Goal: Task Accomplishment & Management: Use online tool/utility

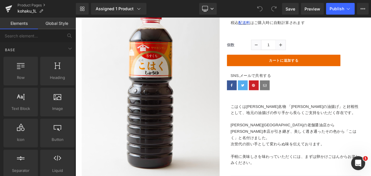
scroll to position [130, 0]
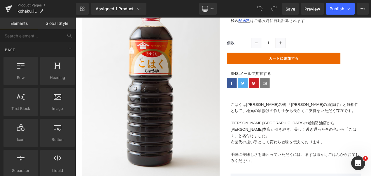
click at [273, 133] on p at bounding box center [339, 136] width 156 height 8
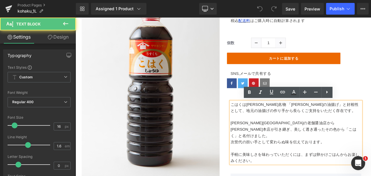
click at [261, 120] on p "こはくは[PERSON_NAME]名物 「[PERSON_NAME]の油揚げ」と好相性として、地元の油揚げの作り手から長らくご支持をいただく存在です。" at bounding box center [339, 124] width 156 height 15
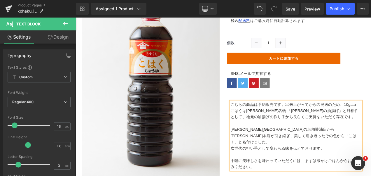
click at [371, 121] on p "こちらの商品は予約販売です。出来上がってからの発送のため、10gatu" at bounding box center [339, 121] width 156 height 8
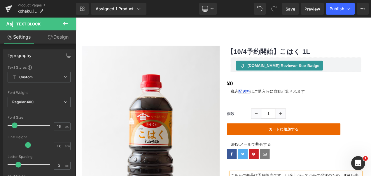
scroll to position [51, 0]
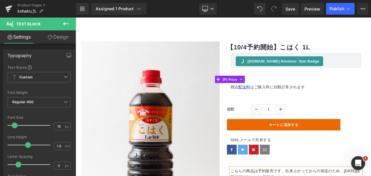
click at [76, 17] on div at bounding box center [76, 17] width 0 height 0
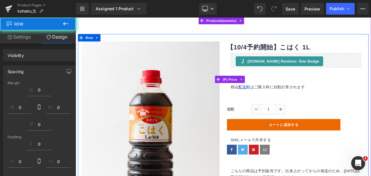
click at [264, 89] on div "¥0 ¥0 (P) Price" at bounding box center [338, 91] width 165 height 11
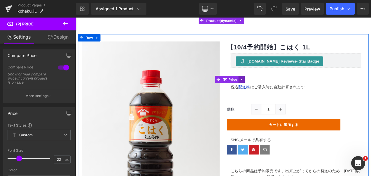
click at [273, 91] on icon at bounding box center [273, 91] width 1 height 3
click at [285, 92] on icon at bounding box center [285, 91] width 1 height 3
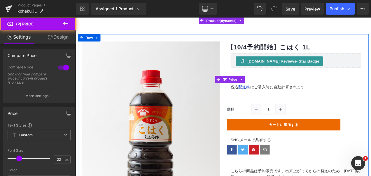
click at [293, 89] on div "¥0 ¥0" at bounding box center [338, 91] width 165 height 11
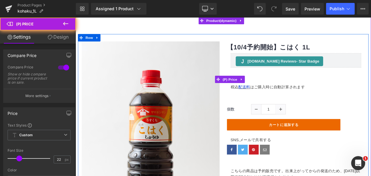
click at [336, 86] on div "¥0 ¥0" at bounding box center [338, 91] width 165 height 11
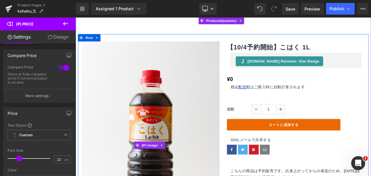
click at [108, 95] on img at bounding box center [165, 169] width 165 height 247
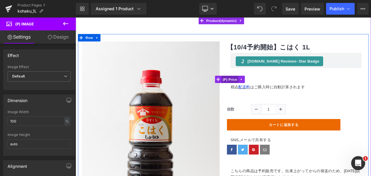
click at [257, 90] on span "(P) Price" at bounding box center [260, 91] width 20 height 9
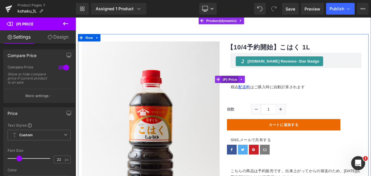
click at [83, 46] on link at bounding box center [165, 169] width 165 height 247
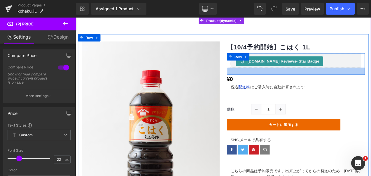
click at [323, 80] on div at bounding box center [338, 81] width 165 height 8
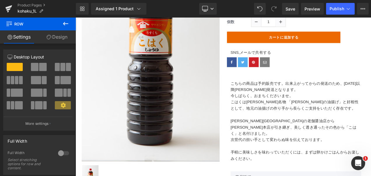
scroll to position [147, 0]
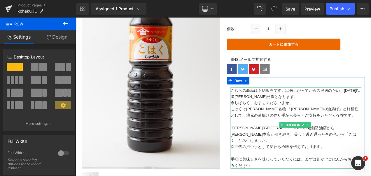
click at [321, 104] on p "こちらの商品は予約販売です。出来上がってからの発送のため、10月22日以降順次発送となります。" at bounding box center [339, 108] width 156 height 15
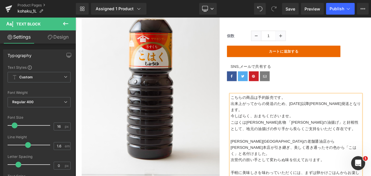
scroll to position [160, 0]
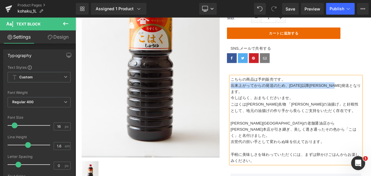
drag, startPoint x: 259, startPoint y: 97, endPoint x: 406, endPoint y: 98, distance: 146.9
click at [371, 98] on p "出来上がってからの発送のため、10月22日以降順次発送となります。" at bounding box center [339, 102] width 156 height 15
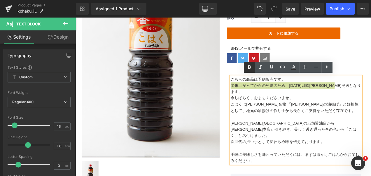
click at [248, 68] on icon at bounding box center [249, 66] width 3 height 3
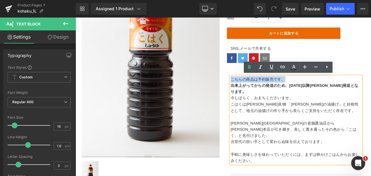
drag, startPoint x: 259, startPoint y: 91, endPoint x: 319, endPoint y: 88, distance: 60.1
click at [321, 88] on p "こちらの商品は予約販売です。" at bounding box center [339, 91] width 156 height 8
click at [248, 67] on icon at bounding box center [249, 67] width 7 height 7
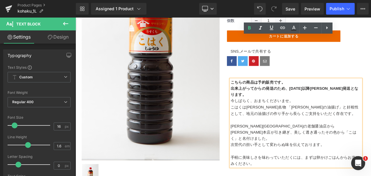
scroll to position [139, 0]
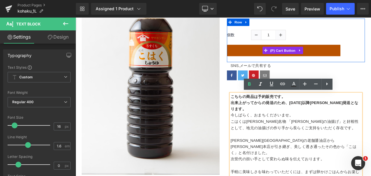
click at [371, 62] on button "カートに追加する" at bounding box center [324, 57] width 136 height 14
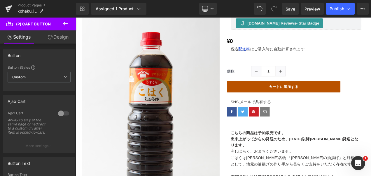
scroll to position [78, 0]
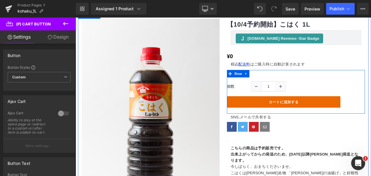
click at [285, 99] on link at bounding box center [291, 100] width 12 height 12
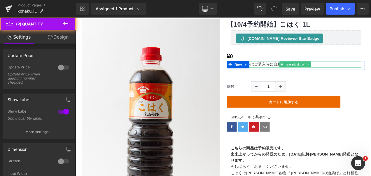
click at [371, 74] on p "税込　 配送料 はご購入時に自動計算されます" at bounding box center [339, 73] width 156 height 8
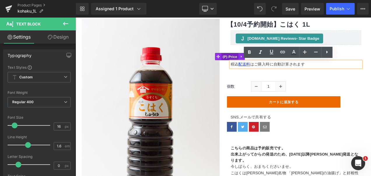
click at [263, 65] on span "(P) Price" at bounding box center [260, 63] width 20 height 9
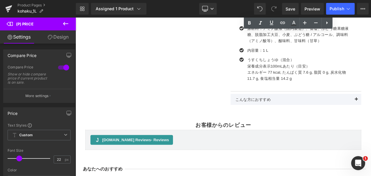
scroll to position [147, 0]
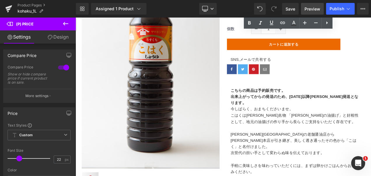
click at [309, 8] on span "Preview" at bounding box center [312, 9] width 16 height 6
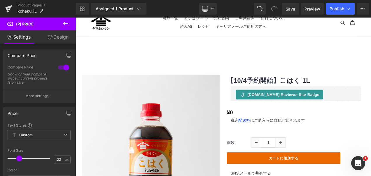
scroll to position [16, 0]
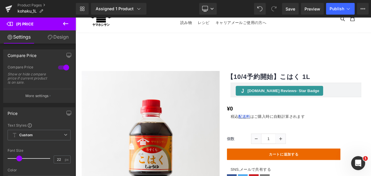
click at [37, 29] on span "(P) Price" at bounding box center [35, 23] width 58 height 13
click at [28, 24] on span "(P) Price" at bounding box center [24, 24] width 17 height 5
click at [31, 25] on span "(P) Price" at bounding box center [24, 24] width 17 height 5
drag, startPoint x: 106, startPoint y: 43, endPoint x: 125, endPoint y: 59, distance: 25.4
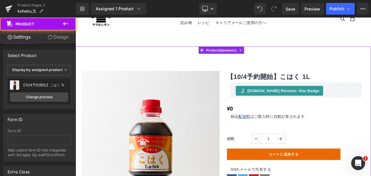
click at [61, 40] on link "Design" at bounding box center [58, 36] width 38 height 13
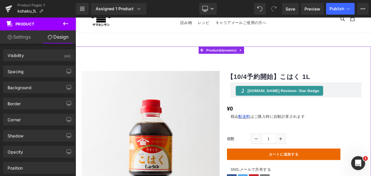
click at [36, 34] on link "Settings" at bounding box center [19, 36] width 38 height 13
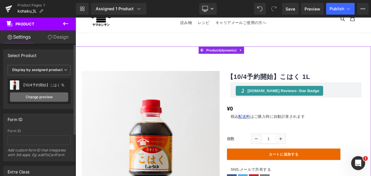
click at [50, 97] on link "Change preview" at bounding box center [39, 96] width 58 height 9
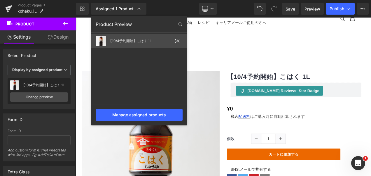
drag, startPoint x: 155, startPoint y: 42, endPoint x: 95, endPoint y: 29, distance: 61.1
click at [155, 42] on div "【10/4予約開始】こはく 1L" at bounding box center [140, 41] width 64 height 4
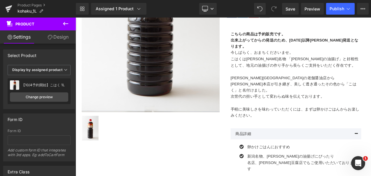
click at [74, 64] on b at bounding box center [74, 109] width 2 height 90
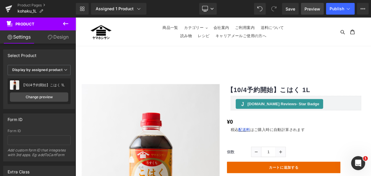
click at [310, 5] on link "Preview" at bounding box center [312, 9] width 23 height 12
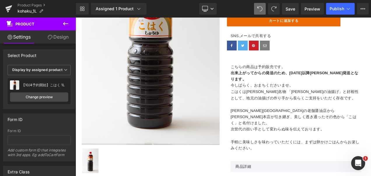
scroll to position [176, 0]
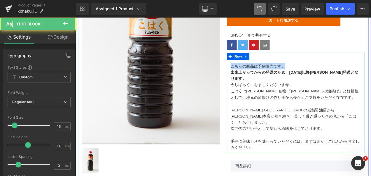
drag, startPoint x: 295, startPoint y: 70, endPoint x: 328, endPoint y: 68, distance: 32.4
click at [328, 68] on div "こちらの商品は予約販売です。 出来上がってからの発送のため、10月22日以降順次発送となります。 今しばらく、おまちくださいませ。 こはくは越後名物 「栃尾の…" at bounding box center [338, 121] width 165 height 109
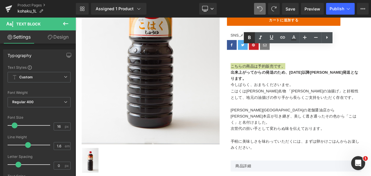
click at [251, 38] on icon at bounding box center [249, 37] width 7 height 7
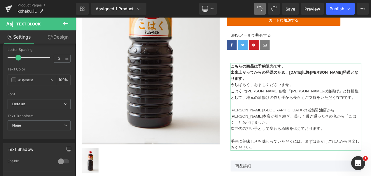
scroll to position [0, 0]
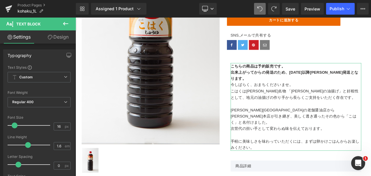
click at [73, 48] on b at bounding box center [74, 68] width 2 height 47
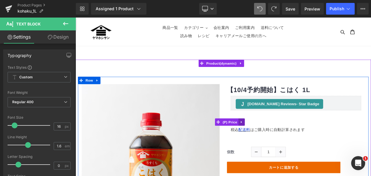
click at [273, 142] on link at bounding box center [274, 142] width 8 height 9
click at [268, 143] on icon at bounding box center [270, 142] width 4 height 4
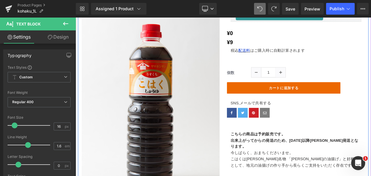
scroll to position [106, 0]
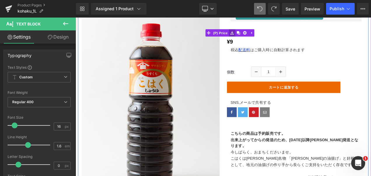
click at [261, 32] on link at bounding box center [263, 35] width 8 height 9
click at [266, 44] on span "(P) Price" at bounding box center [260, 46] width 20 height 9
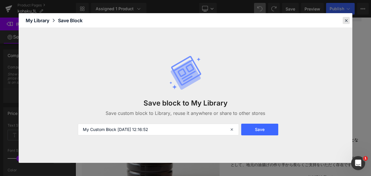
click at [349, 21] on div at bounding box center [346, 20] width 7 height 7
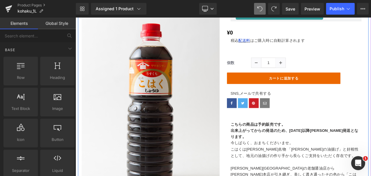
click at [76, 17] on div at bounding box center [76, 17] width 0 height 0
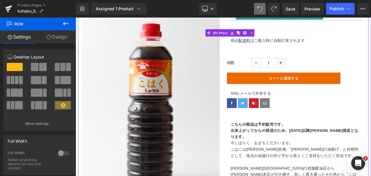
click at [316, 33] on div "¥0 ¥0" at bounding box center [338, 35] width 165 height 11
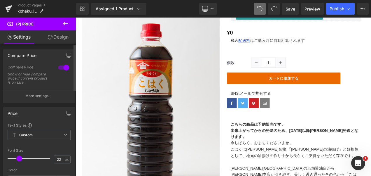
click at [34, 112] on div "Price" at bounding box center [38, 112] width 71 height 11
click at [67, 112] on icon "button" at bounding box center [68, 113] width 5 height 5
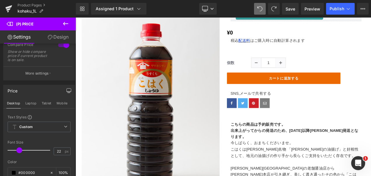
scroll to position [22, 0]
click at [10, 90] on div "Price" at bounding box center [13, 89] width 10 height 8
click at [68, 92] on icon "button" at bounding box center [69, 92] width 4 height 0
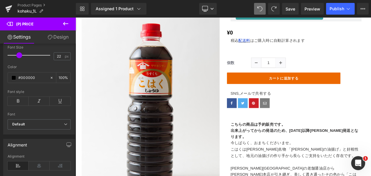
scroll to position [104, 0]
click at [75, 113] on b at bounding box center [73, 104] width 3 height 46
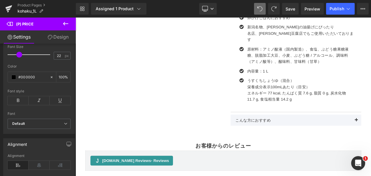
scroll to position [0, 0]
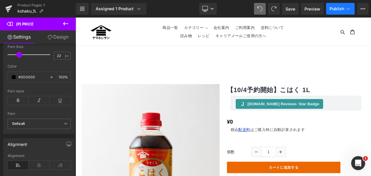
click at [352, 10] on button "Publish" at bounding box center [340, 9] width 29 height 12
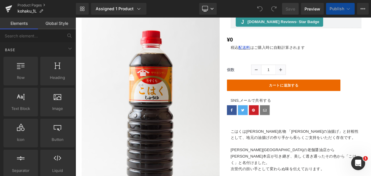
scroll to position [152, 0]
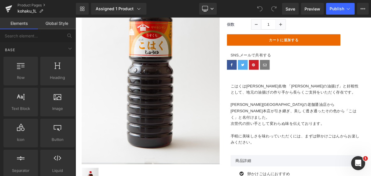
click at [267, 100] on p "こはくは[PERSON_NAME]名物 「[PERSON_NAME]の油揚げ」と好相性として、地元の油揚げの作り手から長らくご支持をいただく存在です。" at bounding box center [339, 102] width 156 height 15
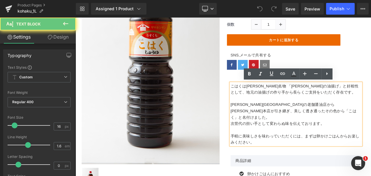
click at [261, 99] on p "こはくは[PERSON_NAME]名物 「[PERSON_NAME]の油揚げ」と好相性として、地元の油揚げの作り手から長らくご支持をいただく存在です。" at bounding box center [339, 102] width 156 height 15
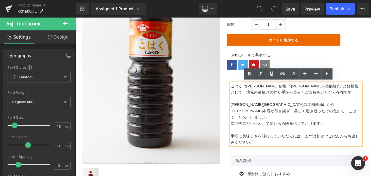
click at [261, 97] on p "こはくは[PERSON_NAME]名物 「[PERSON_NAME]の油揚げ」と好相性として、地元の油揚げの作り手から長らくご支持をいただく存在です。" at bounding box center [339, 102] width 156 height 15
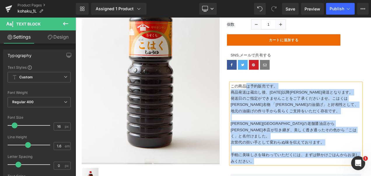
drag, startPoint x: 257, startPoint y: 98, endPoint x: 272, endPoint y: 99, distance: 14.7
click at [274, 99] on div "この商品は予約販売です。 商品発送は蔵出し後、[DATE]以降[PERSON_NAME]発送となります。 発送日のご指定ができませんことをご了承くださいませ。…" at bounding box center [339, 143] width 156 height 97
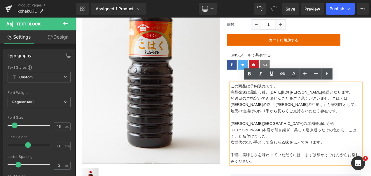
click at [261, 101] on p "この商品は予約販売です。" at bounding box center [339, 99] width 156 height 8
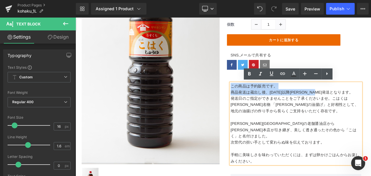
drag, startPoint x: 259, startPoint y: 99, endPoint x: 383, endPoint y: 105, distance: 124.0
click at [371, 105] on div "この商品は予約販売です。 商品発送は蔵出し後、[DATE]以降[PERSON_NAME]発送となります。 発送日のご指定ができませんことをご了承くださいませ。…" at bounding box center [339, 143] width 156 height 97
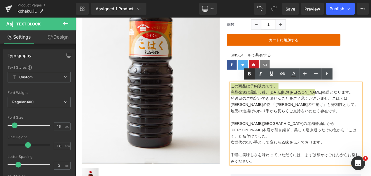
click at [251, 73] on icon at bounding box center [249, 73] width 7 height 7
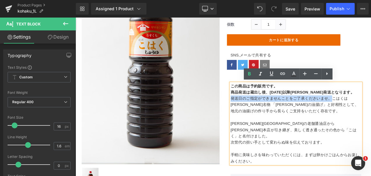
drag, startPoint x: 258, startPoint y: 113, endPoint x: 377, endPoint y: 113, distance: 119.0
click at [371, 113] on p "発送日のご指定ができませんことをご了承くださいませ。こはくは[PERSON_NAME]名物 「[PERSON_NAME]の油揚げ」と好相性として、地元の油揚げ…" at bounding box center [339, 121] width 156 height 22
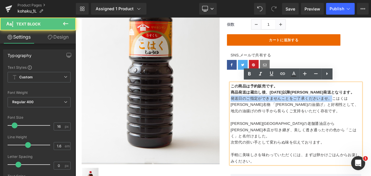
click at [371, 113] on p "発送日のご指定ができませんことをご了承くださいませ。こはくは[PERSON_NAME]名物 「[PERSON_NAME]の油揚げ」と好相性として、地元の油揚げ…" at bounding box center [339, 121] width 156 height 22
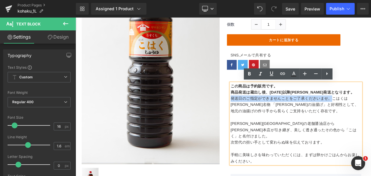
drag, startPoint x: 377, startPoint y: 113, endPoint x: 260, endPoint y: 112, distance: 117.2
click at [261, 112] on p "発送日のご指定ができませんことをご了承くださいませ。こはくは[PERSON_NAME]名物 「[PERSON_NAME]の油揚げ」と好相性として、地元の油揚げ…" at bounding box center [339, 121] width 156 height 22
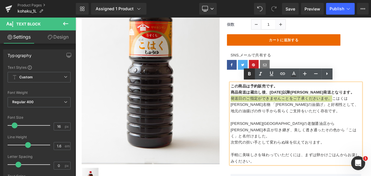
click at [248, 74] on icon at bounding box center [249, 73] width 3 height 3
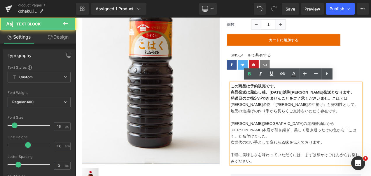
click at [371, 112] on strong "発送日のご指定ができませんことをご了承くださいませ。" at bounding box center [321, 113] width 121 height 5
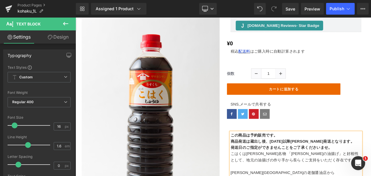
scroll to position [0, 0]
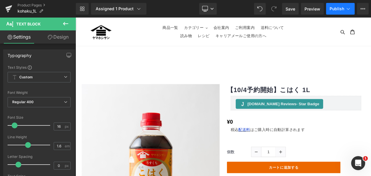
click at [340, 8] on span "Publish" at bounding box center [336, 8] width 15 height 5
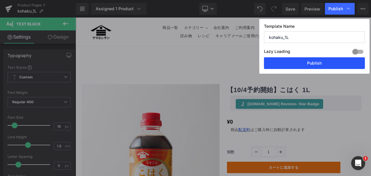
click at [325, 62] on button "Publish" at bounding box center [314, 63] width 101 height 12
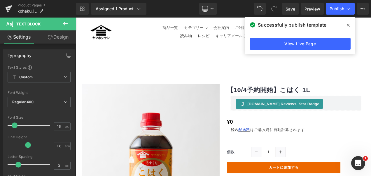
drag, startPoint x: 426, startPoint y: 40, endPoint x: 436, endPoint y: 23, distance: 19.8
